Goal: Information Seeking & Learning: Learn about a topic

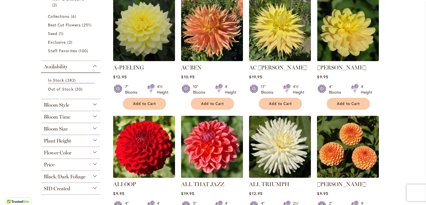
scroll to position [139, 0]
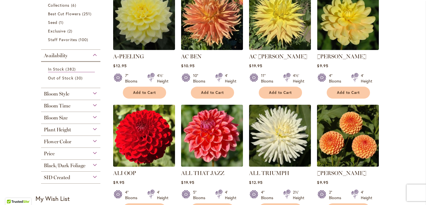
click at [94, 104] on div "Bloom Time" at bounding box center [70, 104] width 59 height 9
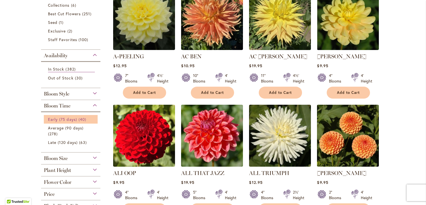
click at [70, 119] on span "Early (75 days)" at bounding box center [62, 119] width 29 height 5
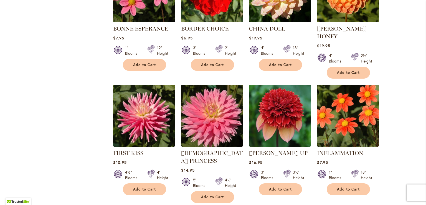
scroll to position [416, 0]
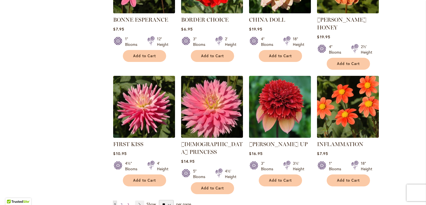
click at [121, 202] on span "2" at bounding box center [122, 204] width 2 height 4
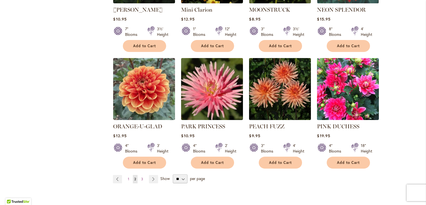
scroll to position [444, 0]
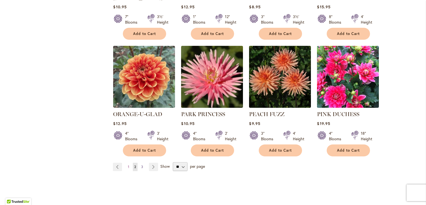
click at [141, 165] on span "3" at bounding box center [142, 167] width 2 height 4
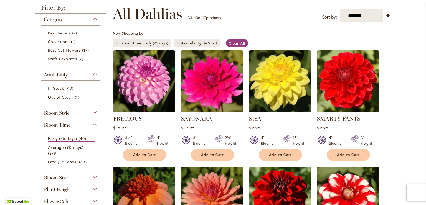
scroll to position [56, 0]
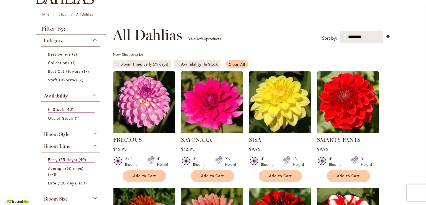
click at [239, 63] on span "Clear All" at bounding box center [237, 64] width 16 height 5
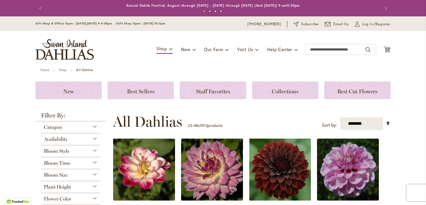
scroll to position [56, 0]
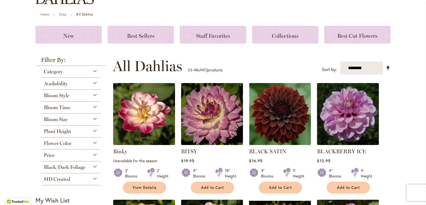
click at [92, 95] on div "Bloom Style" at bounding box center [70, 94] width 59 height 9
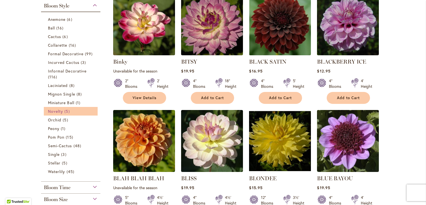
click at [61, 110] on link "Novelty 5 items" at bounding box center [71, 111] width 47 height 6
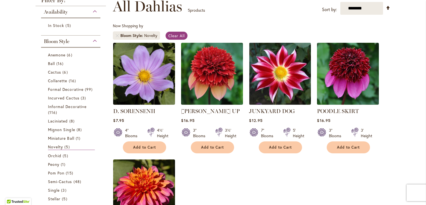
scroll to position [83, 0]
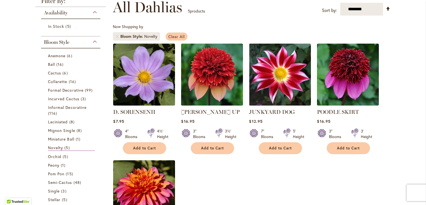
click at [182, 36] on span "Clear All" at bounding box center [177, 36] width 16 height 5
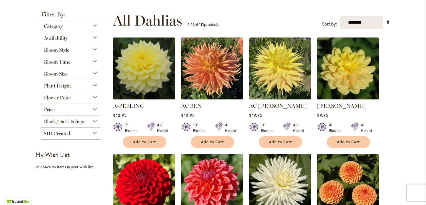
scroll to position [111, 0]
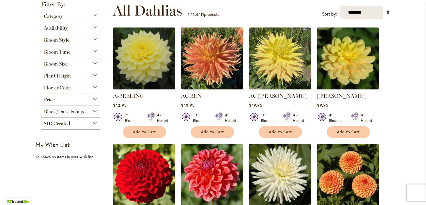
click at [94, 51] on div "Bloom Time" at bounding box center [70, 50] width 59 height 9
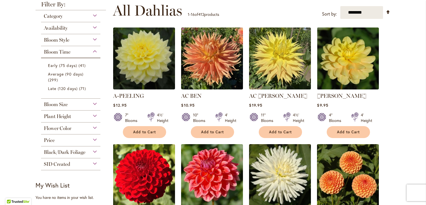
click at [93, 104] on div "Bloom Size" at bounding box center [70, 103] width 59 height 9
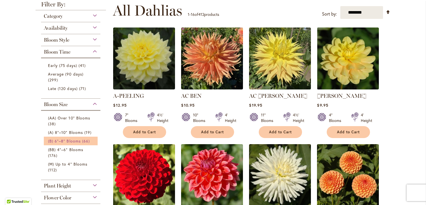
click at [76, 141] on span "(B) 6"–8" Blooms" at bounding box center [64, 140] width 33 height 5
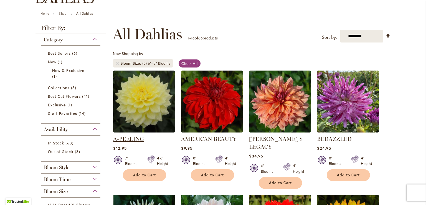
scroll to position [56, 0]
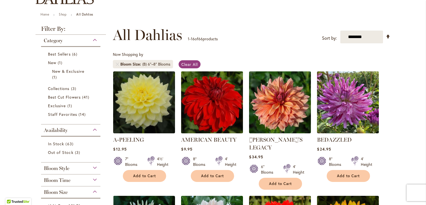
click at [214, 106] on img at bounding box center [212, 102] width 65 height 65
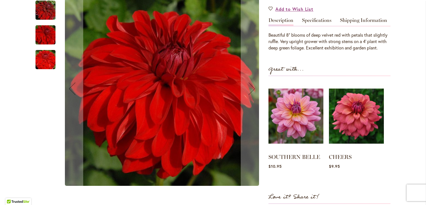
scroll to position [167, 0]
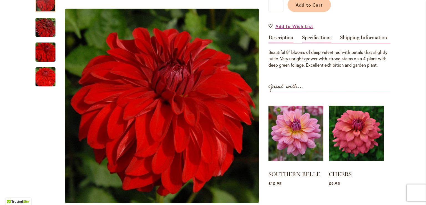
click at [311, 37] on link "Specifications" at bounding box center [316, 39] width 29 height 8
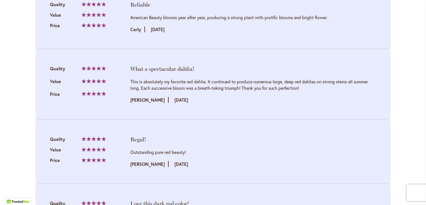
scroll to position [777, 0]
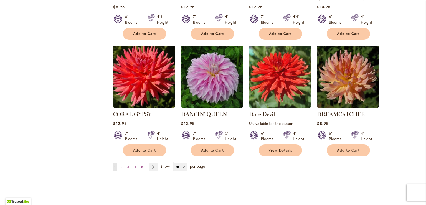
scroll to position [444, 0]
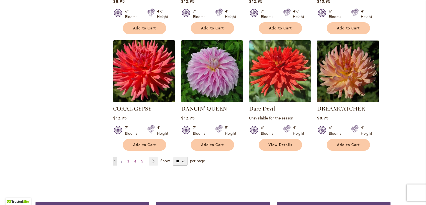
click at [121, 159] on span "2" at bounding box center [122, 161] width 2 height 4
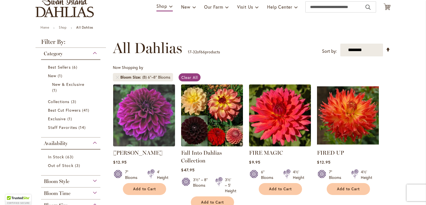
scroll to position [83, 0]
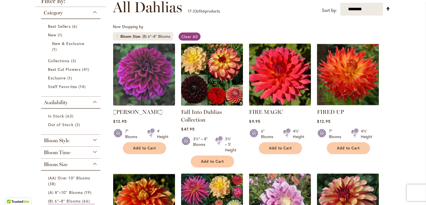
click at [348, 64] on img at bounding box center [348, 74] width 65 height 65
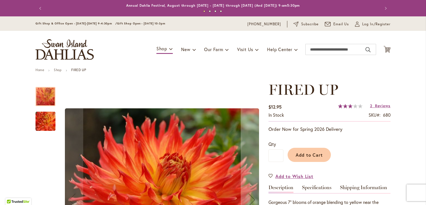
scroll to position [56, 0]
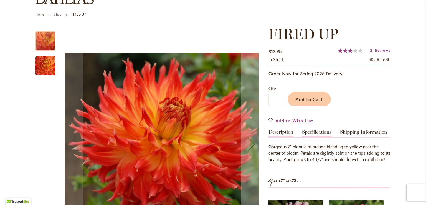
click at [315, 131] on link "Specifications" at bounding box center [316, 133] width 29 height 8
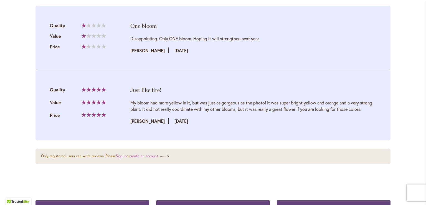
scroll to position [684, 0]
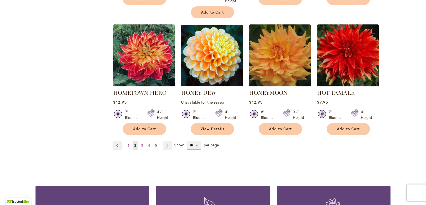
scroll to position [500, 0]
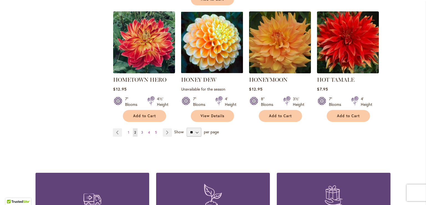
click at [141, 132] on span "3" at bounding box center [142, 132] width 2 height 4
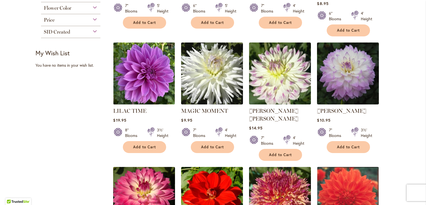
scroll to position [416, 0]
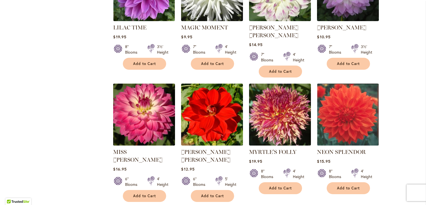
click at [132, 104] on img at bounding box center [144, 114] width 65 height 65
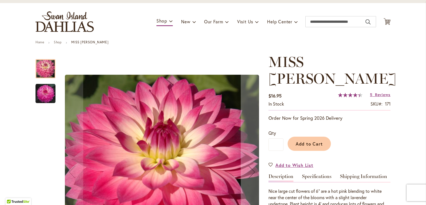
scroll to position [83, 0]
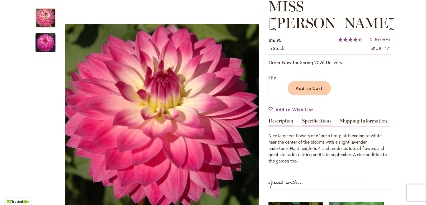
click at [309, 118] on link "Specifications" at bounding box center [316, 122] width 29 height 8
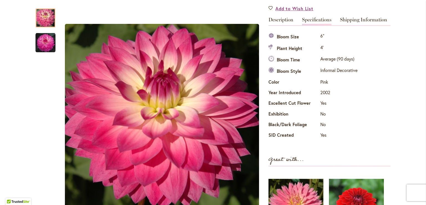
scroll to position [73, 0]
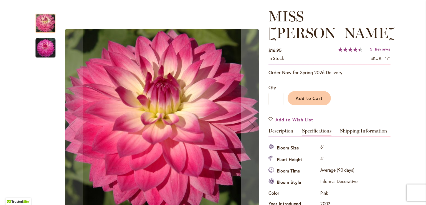
click at [44, 47] on img "MISS DELILAH" at bounding box center [46, 48] width 20 height 20
